Goal: Task Accomplishment & Management: Complete application form

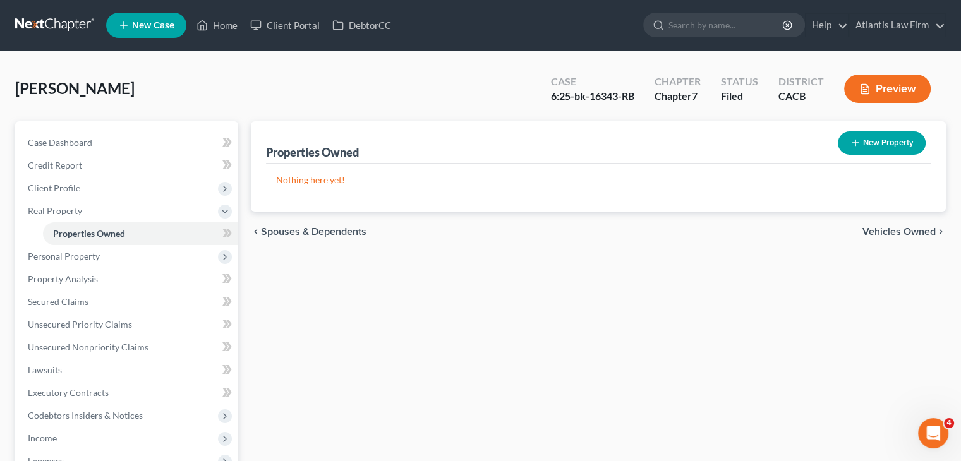
click at [58, 25] on link at bounding box center [55, 25] width 81 height 23
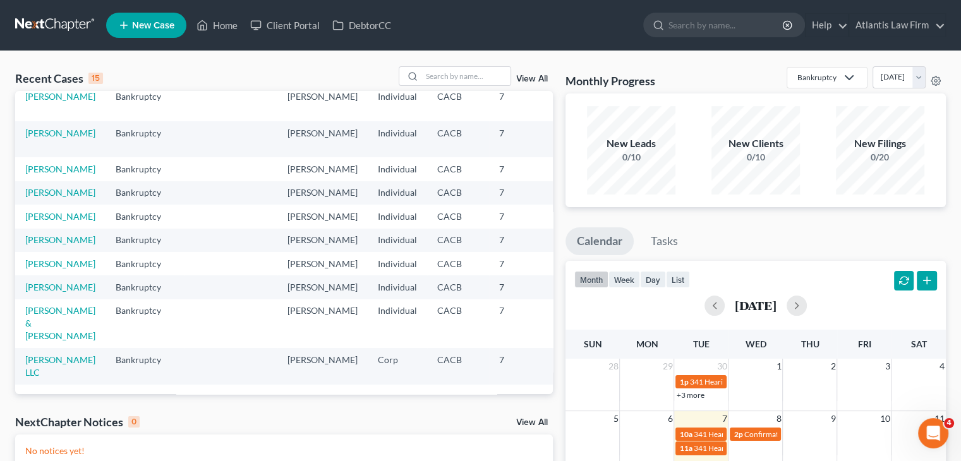
scroll to position [311, 0]
click at [46, 311] on link "Coleman, Allen & Wendy" at bounding box center [60, 323] width 70 height 36
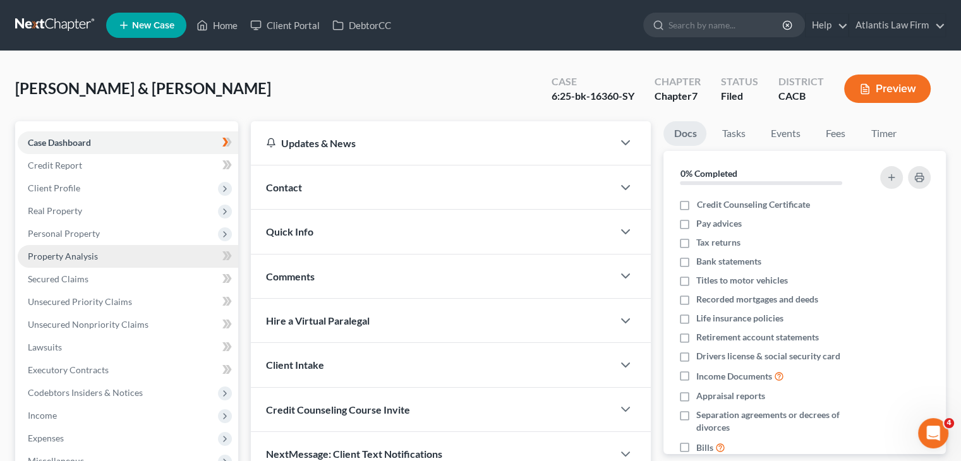
click at [83, 257] on span "Property Analysis" at bounding box center [63, 256] width 70 height 11
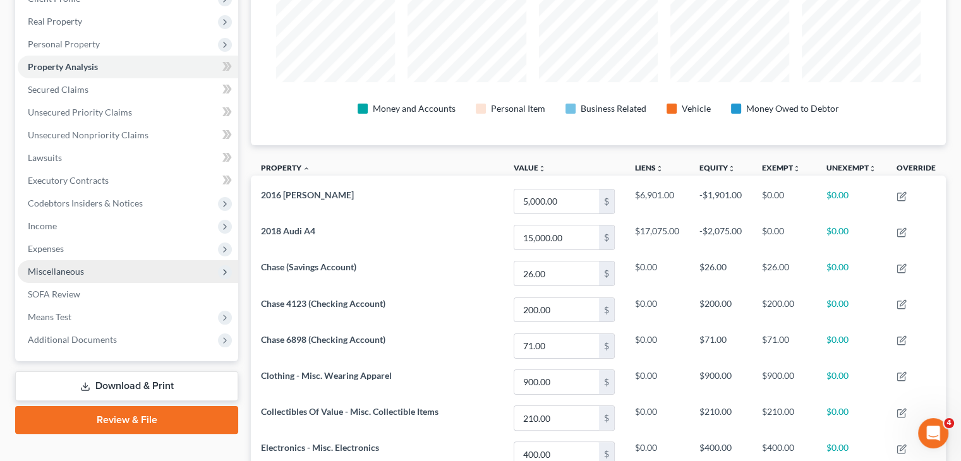
scroll to position [190, 0]
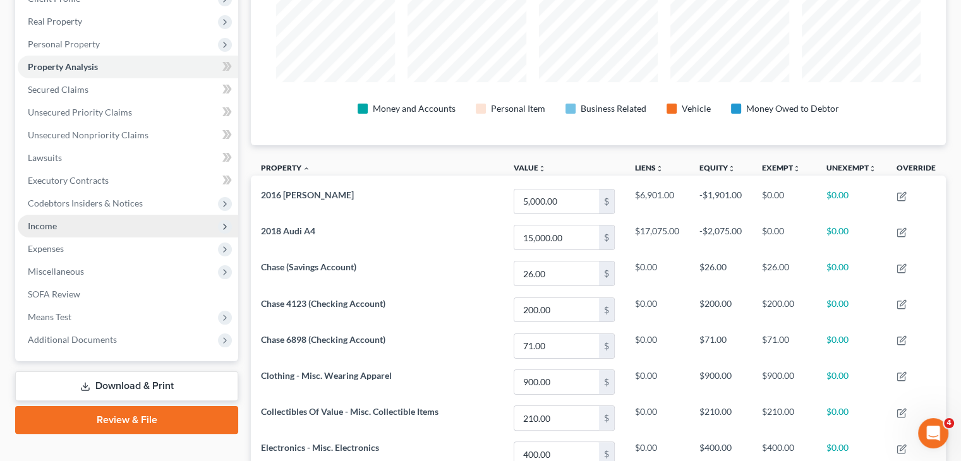
click at [66, 228] on span "Income" at bounding box center [128, 226] width 221 height 23
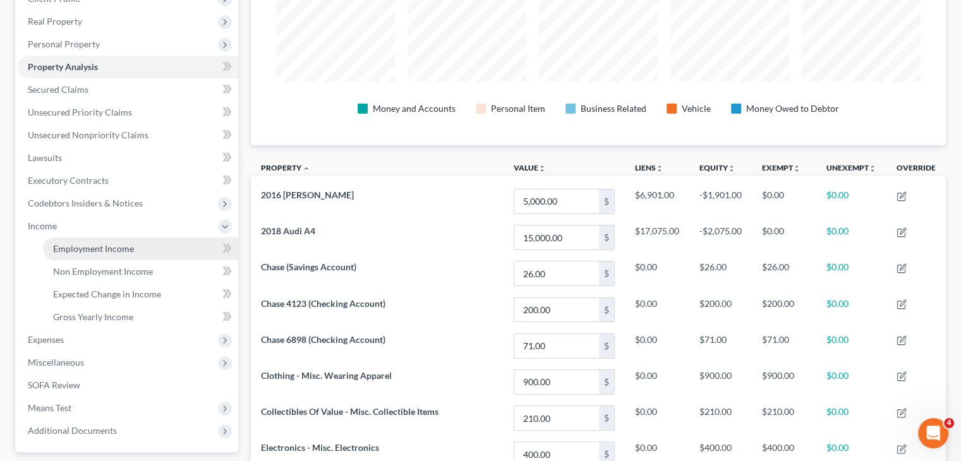
click at [68, 245] on span "Employment Income" at bounding box center [93, 248] width 81 height 11
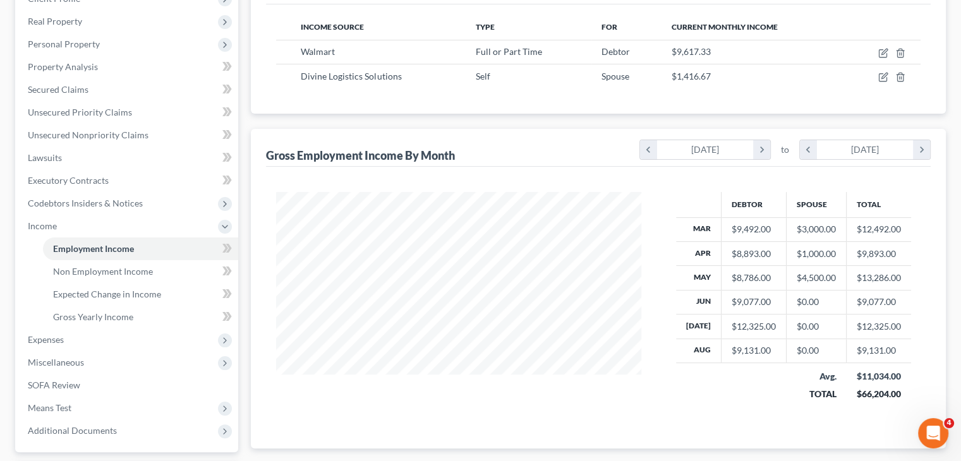
scroll to position [301, 0]
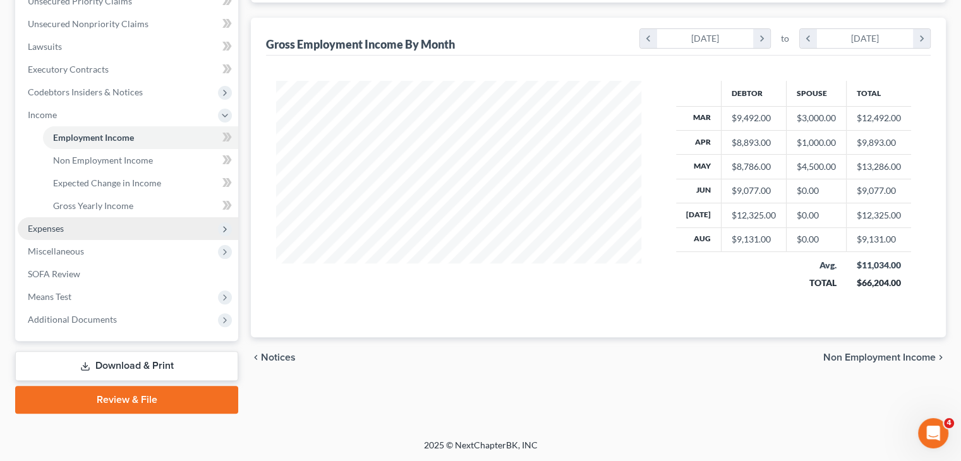
click at [101, 234] on span "Expenses" at bounding box center [128, 228] width 221 height 23
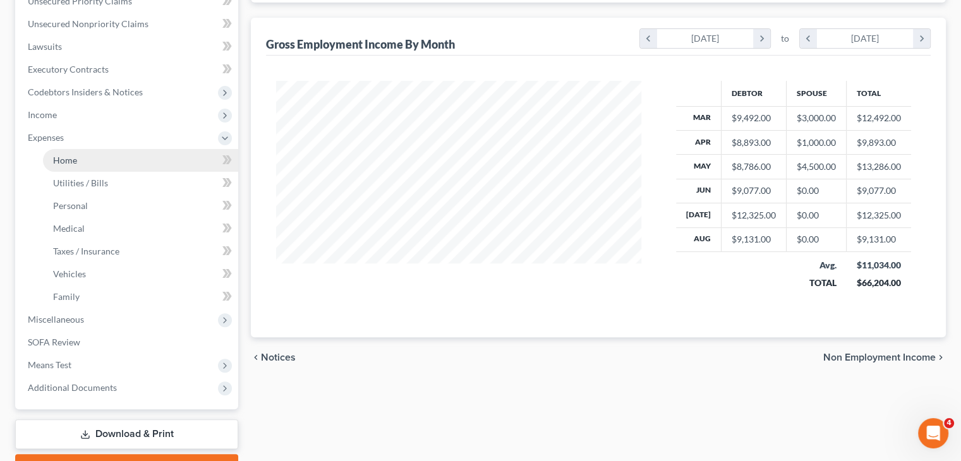
click at [91, 165] on link "Home" at bounding box center [140, 160] width 195 height 23
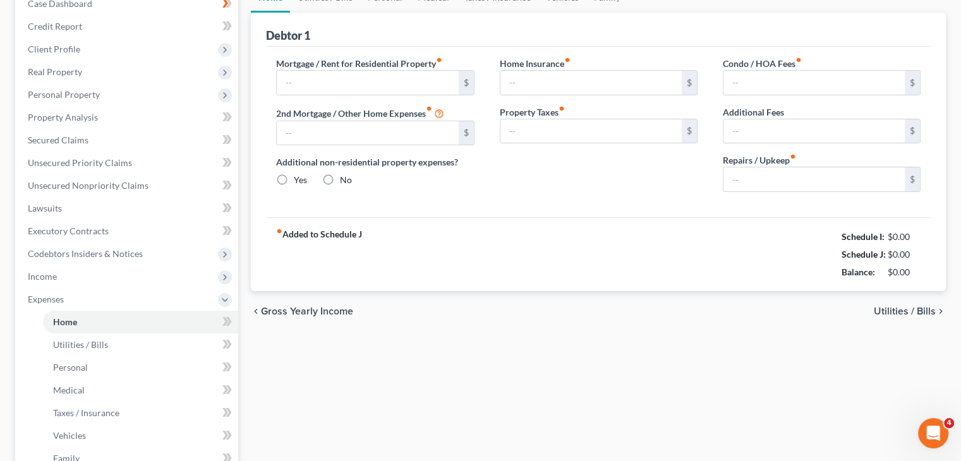
type input "3,436.00"
type input "0.00"
radio input "true"
type input "0.00"
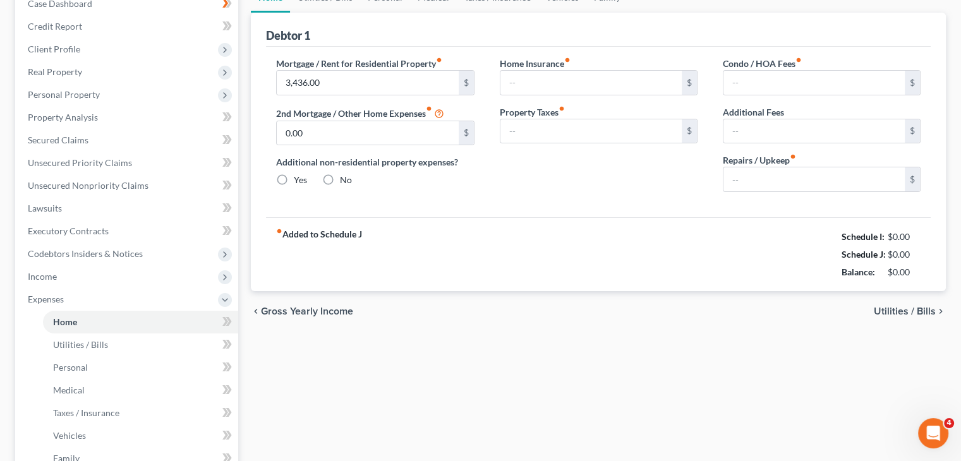
type input "0.00"
type input "30.00"
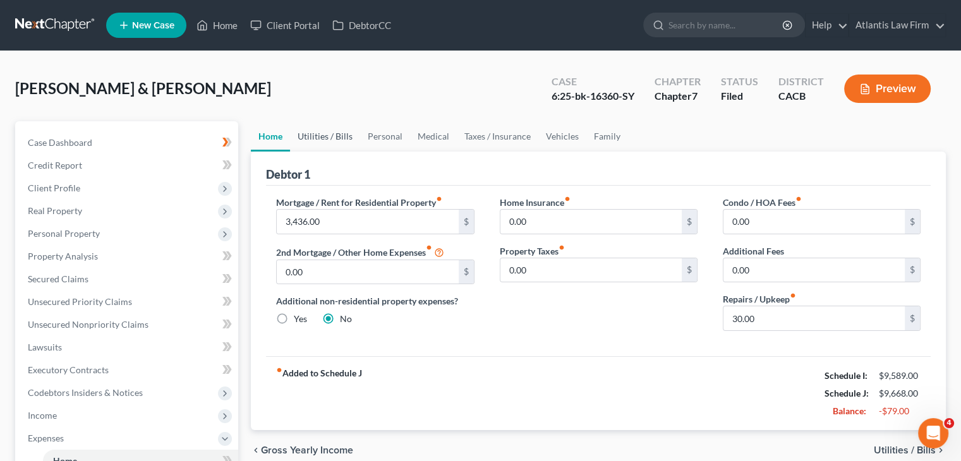
click at [331, 143] on link "Utilities / Bills" at bounding box center [325, 136] width 70 height 30
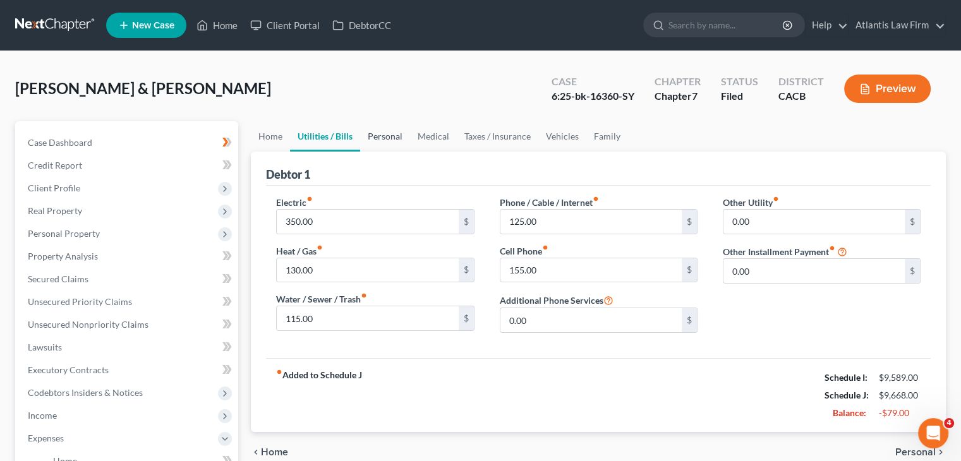
click at [374, 140] on link "Personal" at bounding box center [385, 136] width 50 height 30
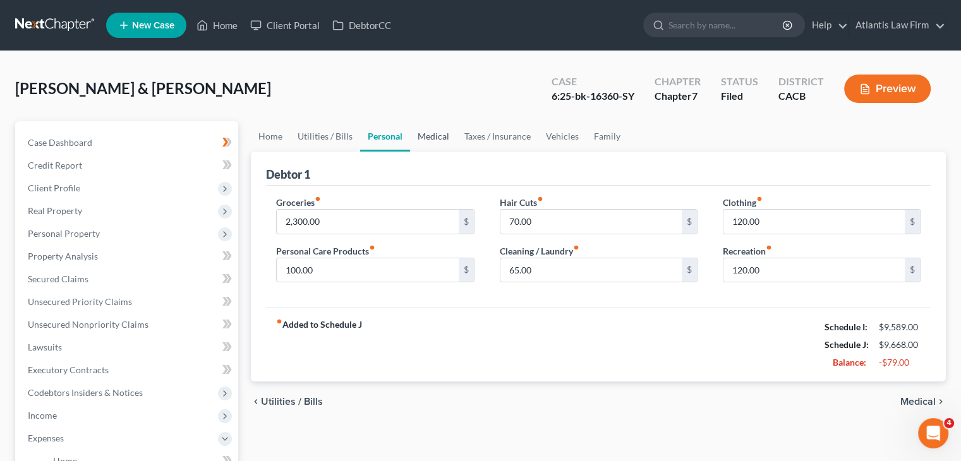
click at [428, 140] on link "Medical" at bounding box center [433, 136] width 47 height 30
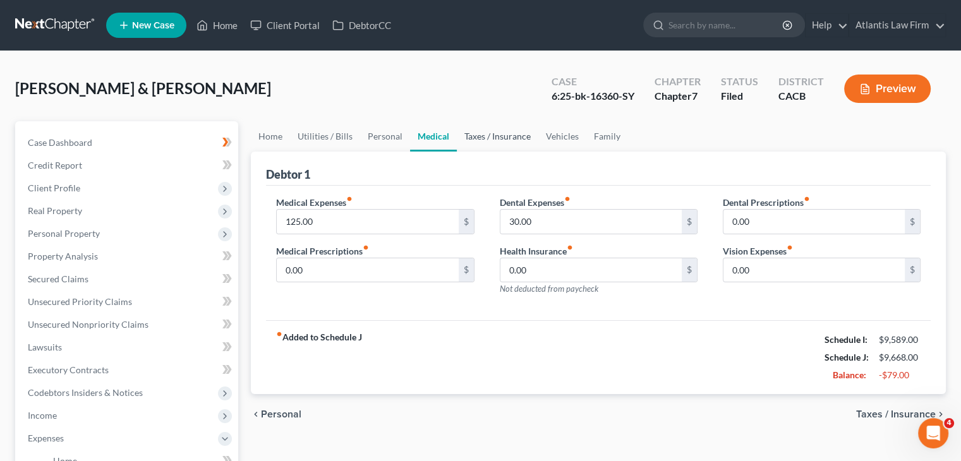
click at [482, 138] on link "Taxes / Insurance" at bounding box center [498, 136] width 82 height 30
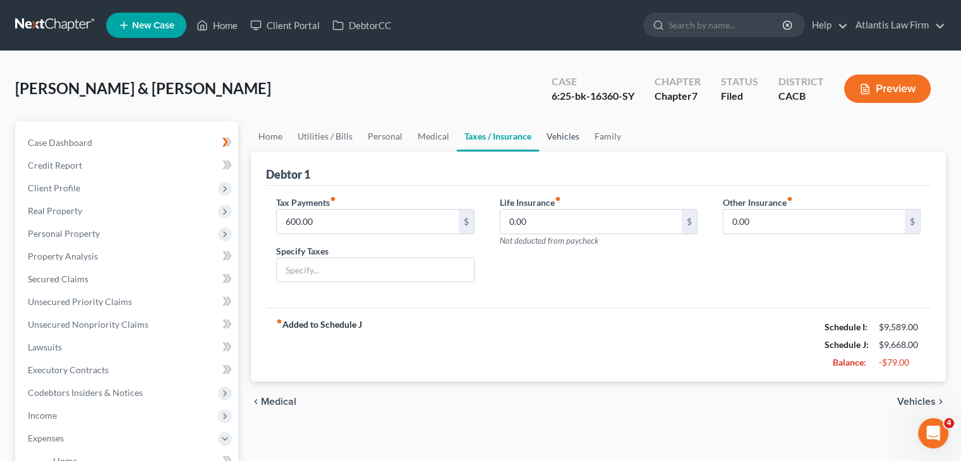
click at [557, 136] on link "Vehicles" at bounding box center [563, 136] width 48 height 30
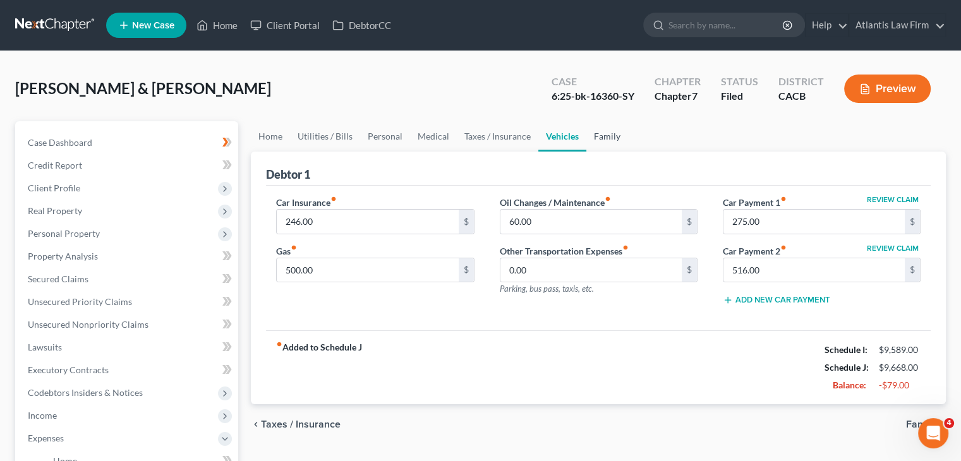
click at [604, 141] on link "Family" at bounding box center [607, 136] width 42 height 30
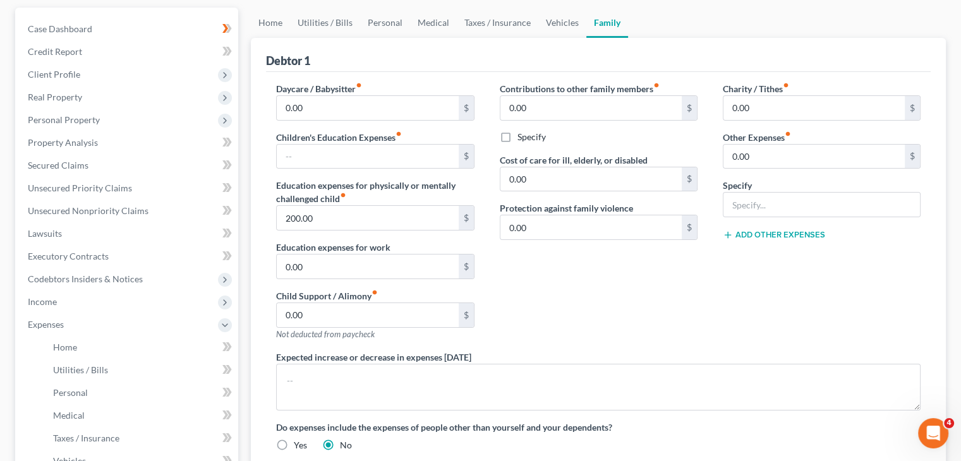
scroll to position [126, 0]
